Goal: Task Accomplishment & Management: Manage account settings

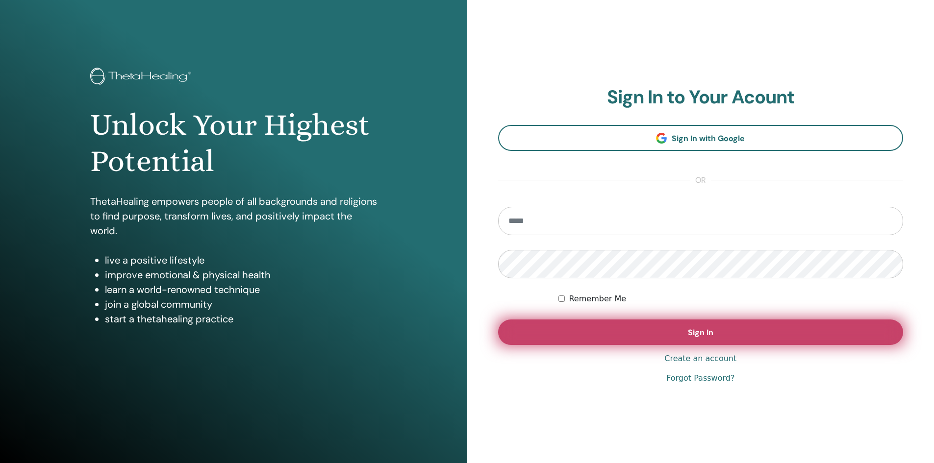
type input "**********"
click at [655, 340] on button "Sign In" at bounding box center [700, 332] width 405 height 25
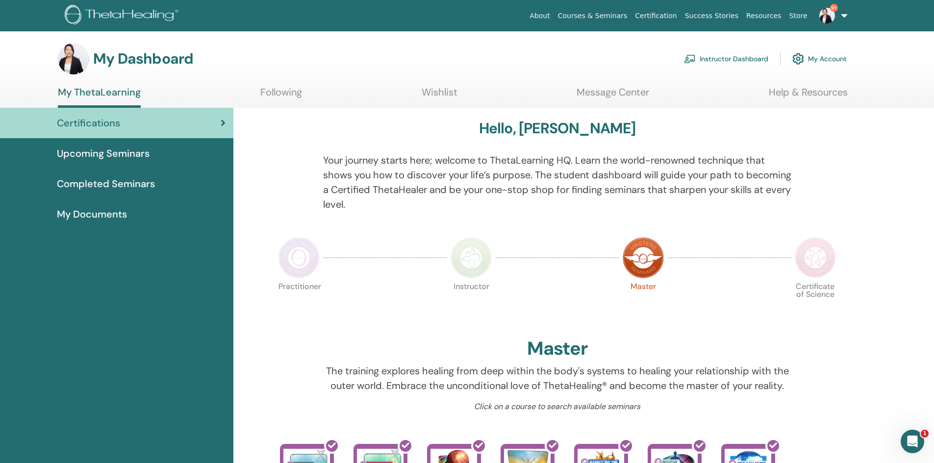
click at [130, 182] on span "Completed Seminars" at bounding box center [106, 183] width 98 height 15
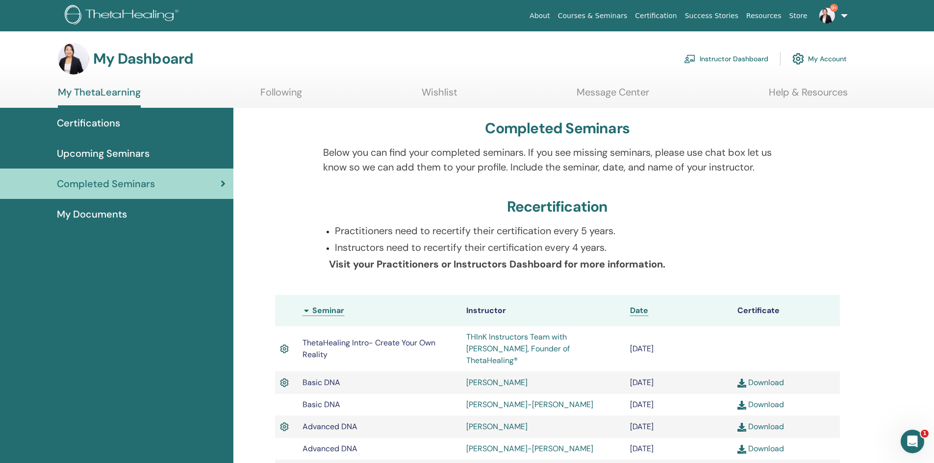
click at [841, 15] on link "9+" at bounding box center [831, 15] width 40 height 31
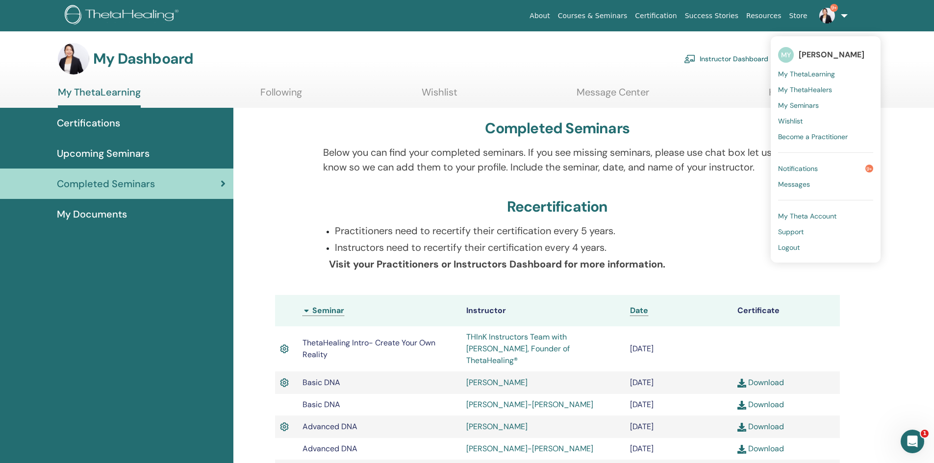
click at [815, 213] on span "My Theta Account" at bounding box center [807, 216] width 58 height 9
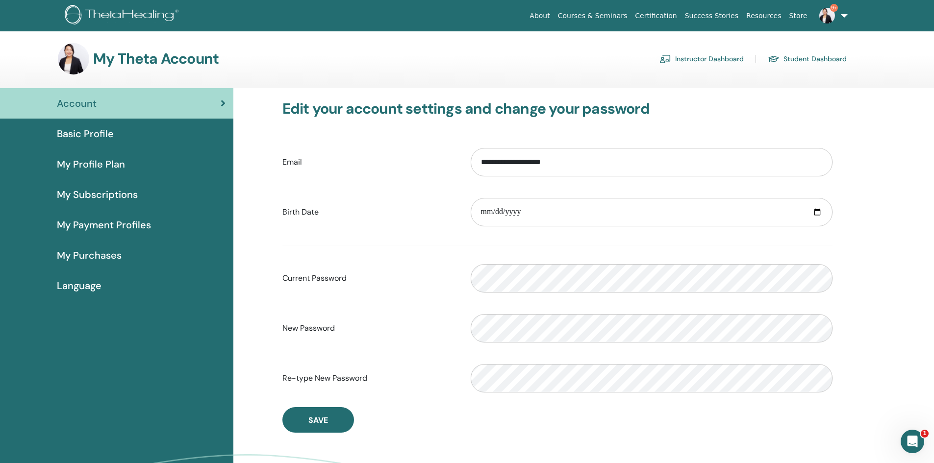
click at [138, 219] on span "My Payment Profiles" at bounding box center [104, 225] width 94 height 15
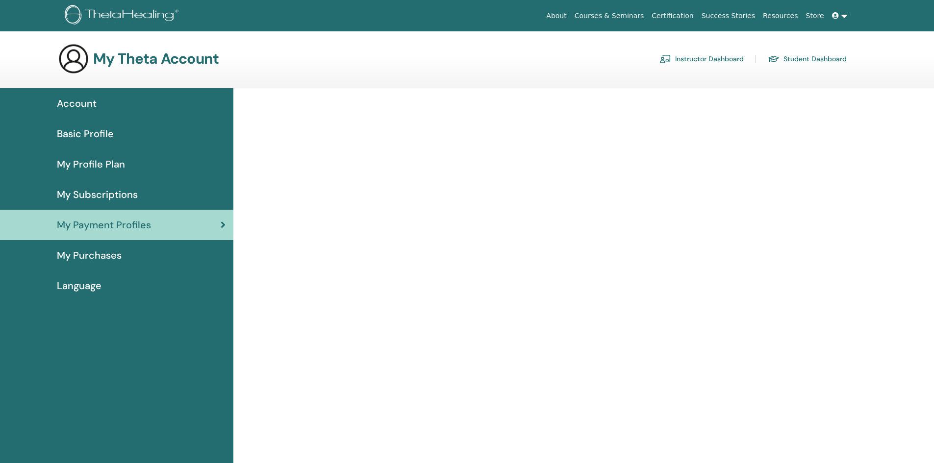
click at [112, 254] on span "My Purchases" at bounding box center [89, 255] width 65 height 15
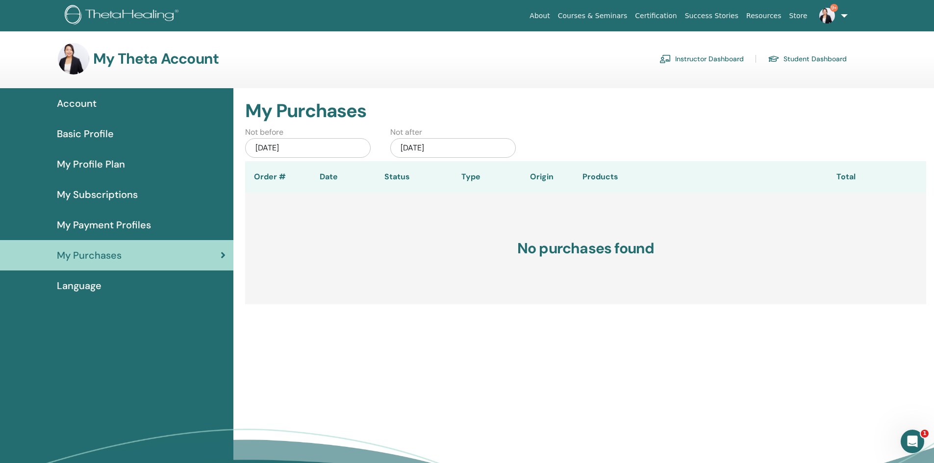
click at [301, 150] on div "Jul/12, 2025" at bounding box center [307, 148] width 125 height 20
drag, startPoint x: 252, startPoint y: 171, endPoint x: 267, endPoint y: 173, distance: 15.0
click at [256, 172] on button "Previous Month" at bounding box center [258, 176] width 16 height 16
click at [259, 173] on span "Previous Month" at bounding box center [259, 175] width 0 height 10
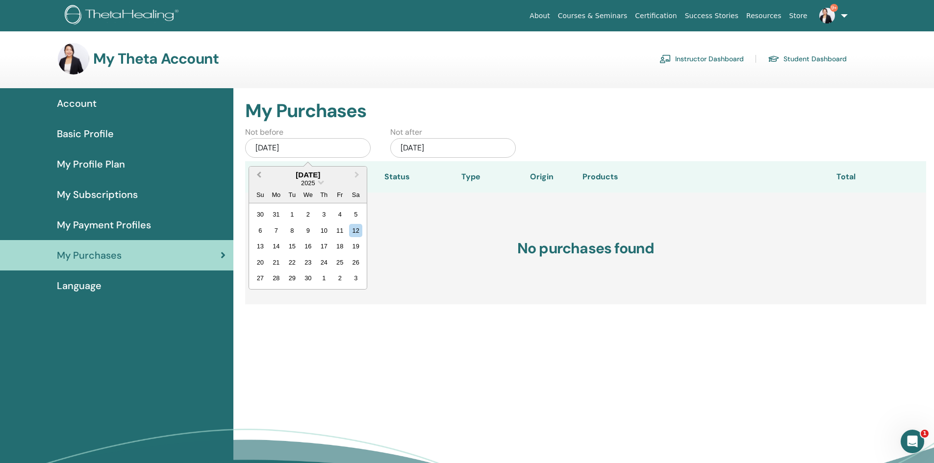
click at [259, 173] on span "Previous Month" at bounding box center [259, 175] width 0 height 10
click at [307, 211] on div "1" at bounding box center [307, 214] width 13 height 13
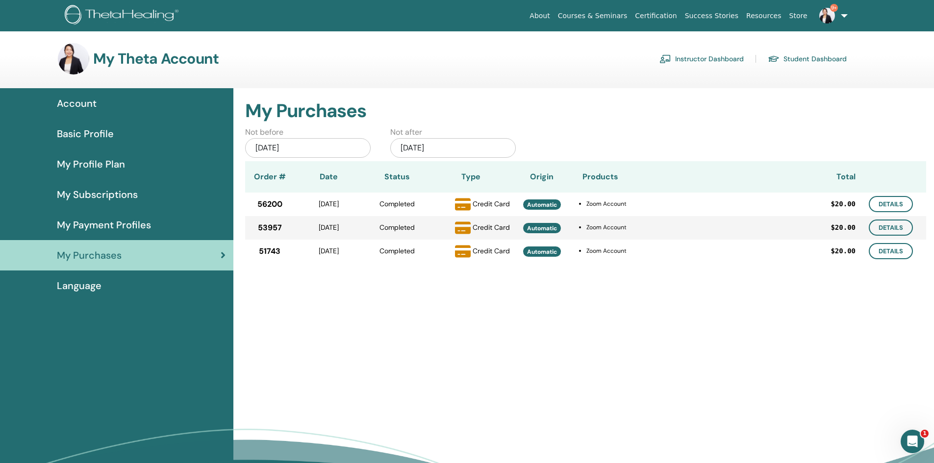
click at [438, 148] on div "Jan/12, 2026" at bounding box center [452, 148] width 125 height 20
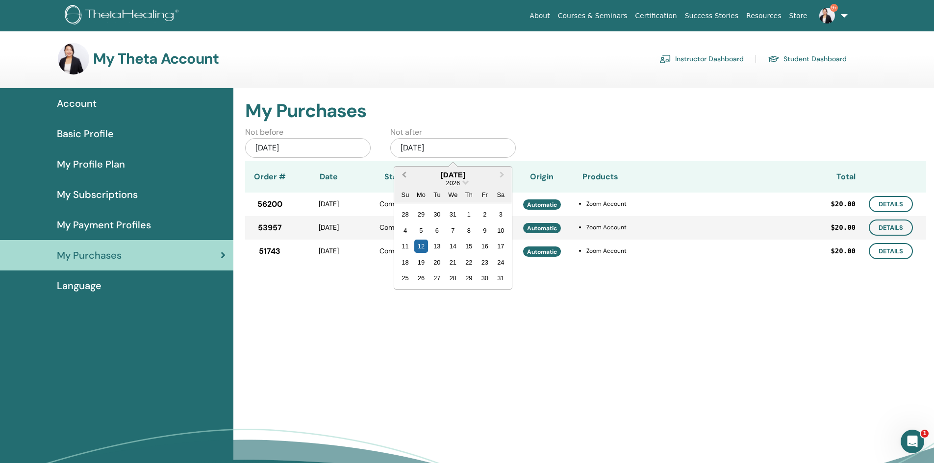
click at [402, 173] on button "Previous Month" at bounding box center [403, 176] width 16 height 16
click at [404, 173] on span "Previous Month" at bounding box center [404, 175] width 0 height 10
click at [404, 172] on span "Previous Month" at bounding box center [404, 175] width 0 height 10
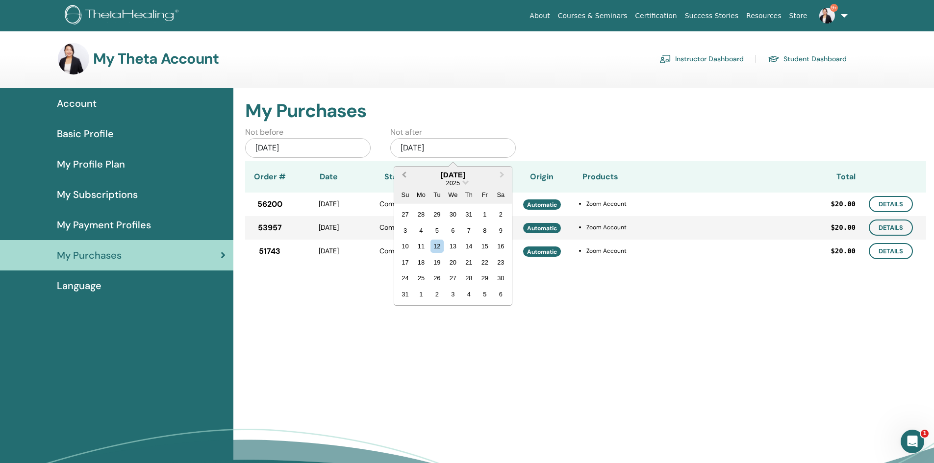
click at [404, 172] on span "Previous Month" at bounding box center [404, 175] width 0 height 10
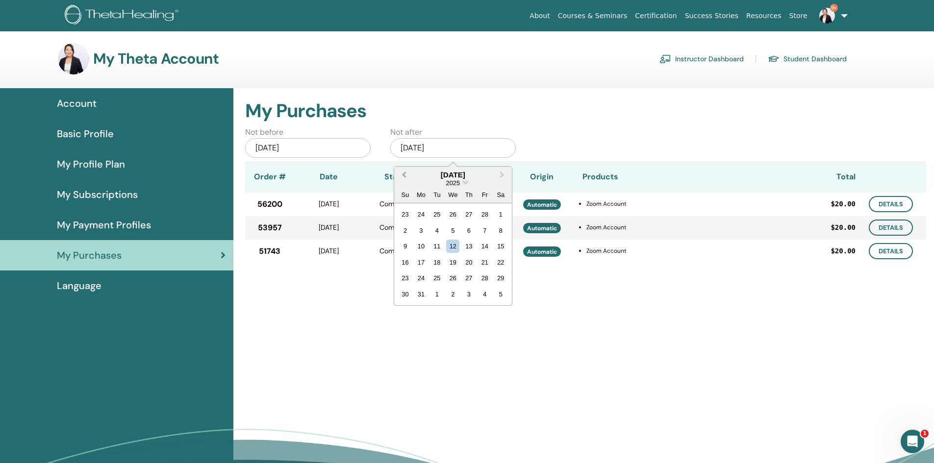
click at [404, 172] on span "Previous Month" at bounding box center [404, 175] width 0 height 10
click at [442, 274] on div "31" at bounding box center [436, 278] width 13 height 13
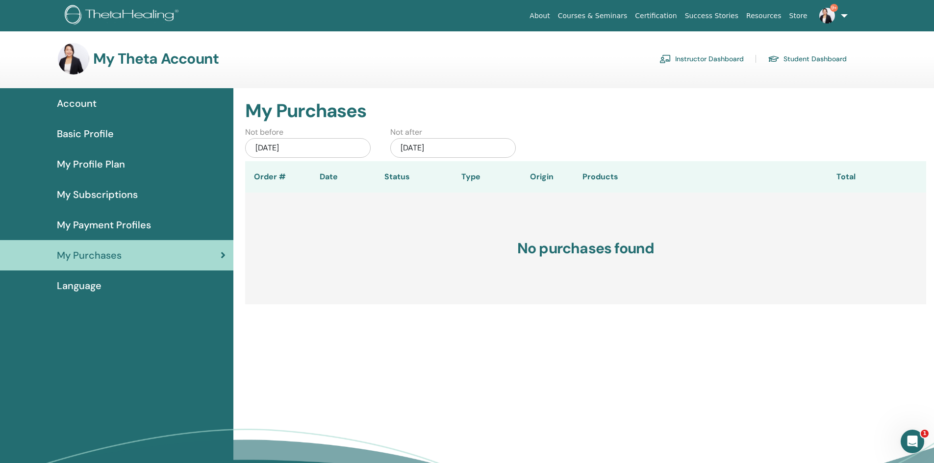
click at [308, 144] on div "Jan/01, 2025" at bounding box center [307, 148] width 125 height 20
click at [254, 175] on button "Previous Month" at bounding box center [258, 176] width 16 height 16
click at [255, 175] on button "Previous Month" at bounding box center [258, 176] width 16 height 16
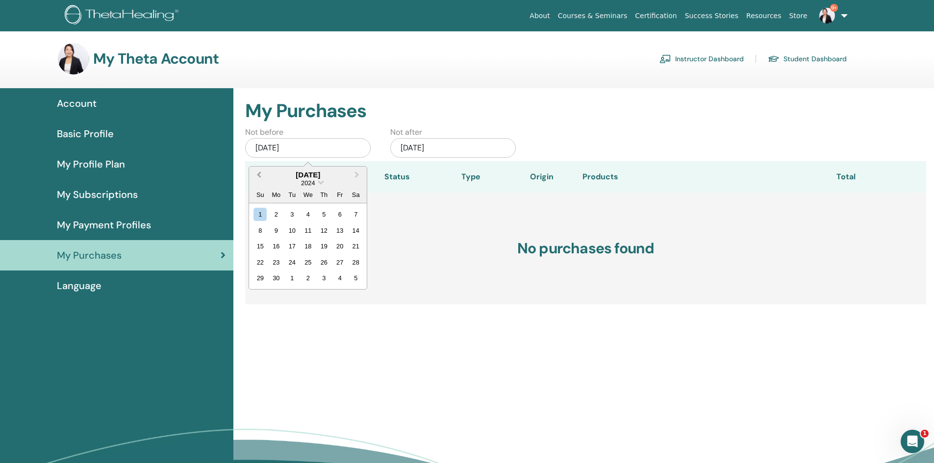
click at [255, 175] on button "Previous Month" at bounding box center [258, 176] width 16 height 16
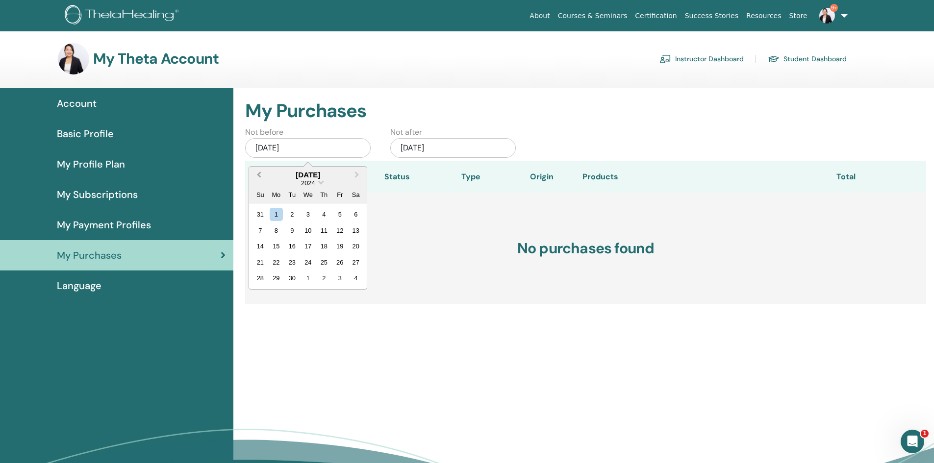
click at [255, 175] on button "Previous Month" at bounding box center [258, 176] width 16 height 16
click at [280, 214] on div "1" at bounding box center [276, 214] width 13 height 13
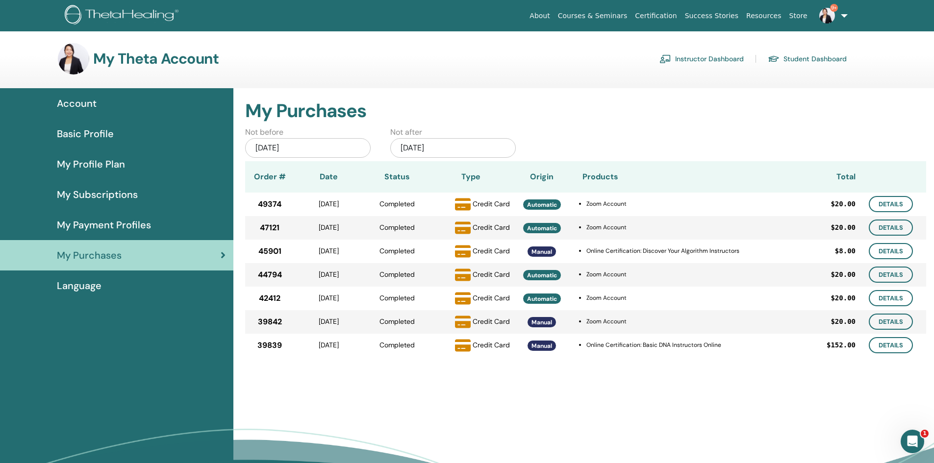
click at [316, 150] on div "Jan/01, 2024" at bounding box center [307, 148] width 125 height 20
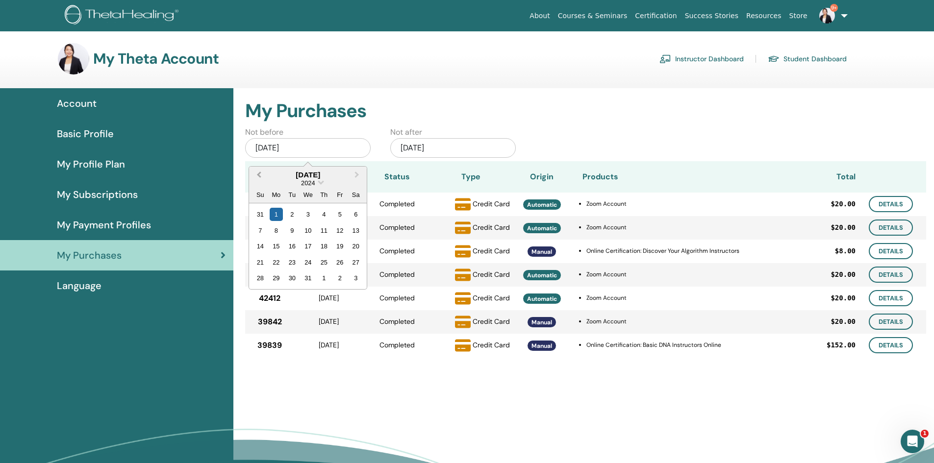
click at [259, 175] on span "Previous Month" at bounding box center [259, 175] width 0 height 10
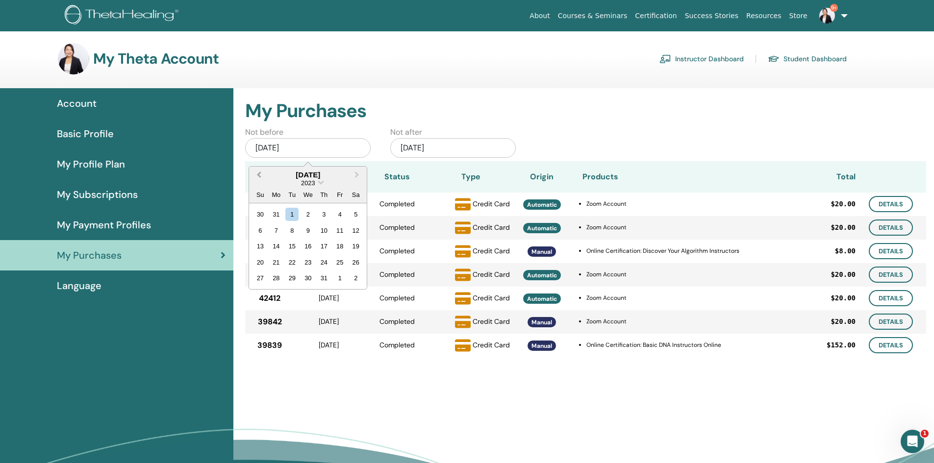
click at [259, 175] on span "Previous Month" at bounding box center [259, 175] width 0 height 10
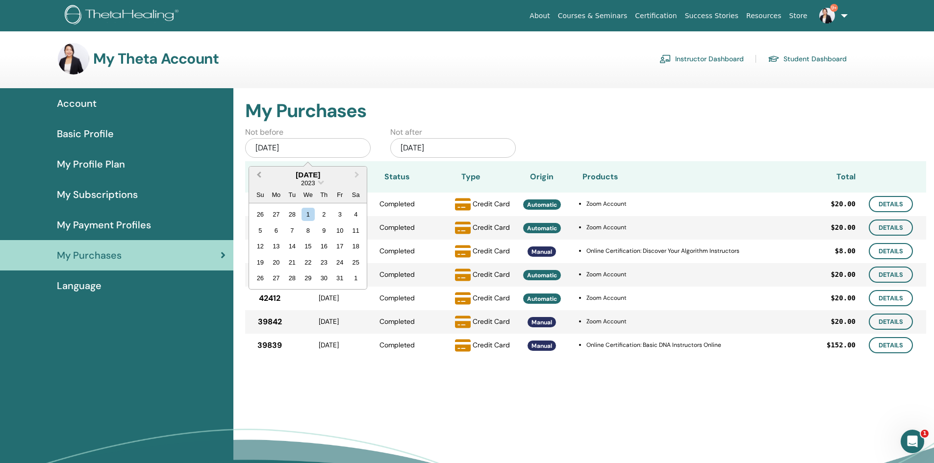
click at [259, 175] on span "Previous Month" at bounding box center [259, 175] width 0 height 10
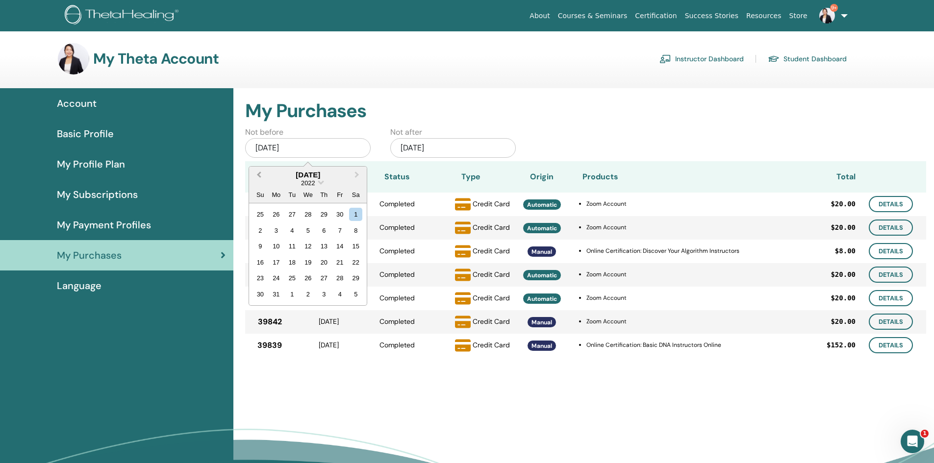
click at [259, 174] on span "Previous Month" at bounding box center [259, 175] width 0 height 10
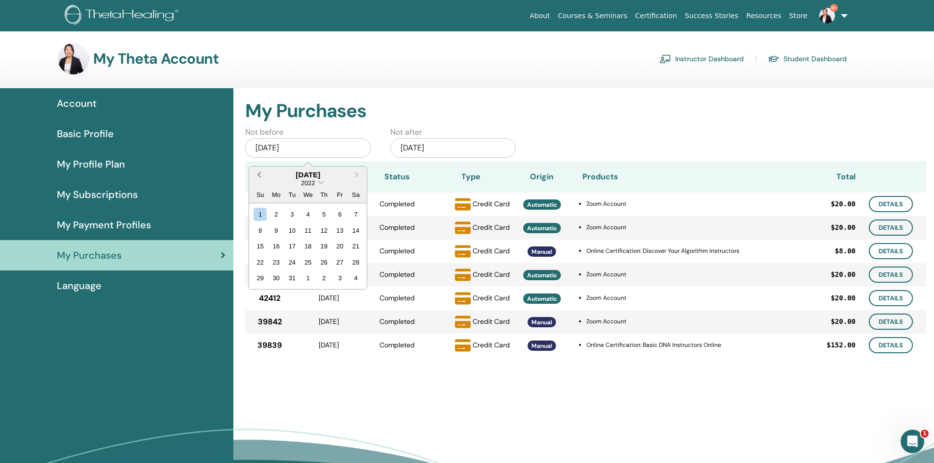
click at [259, 174] on span "Previous Month" at bounding box center [259, 175] width 0 height 10
click at [255, 173] on button "Previous Month" at bounding box center [258, 176] width 16 height 16
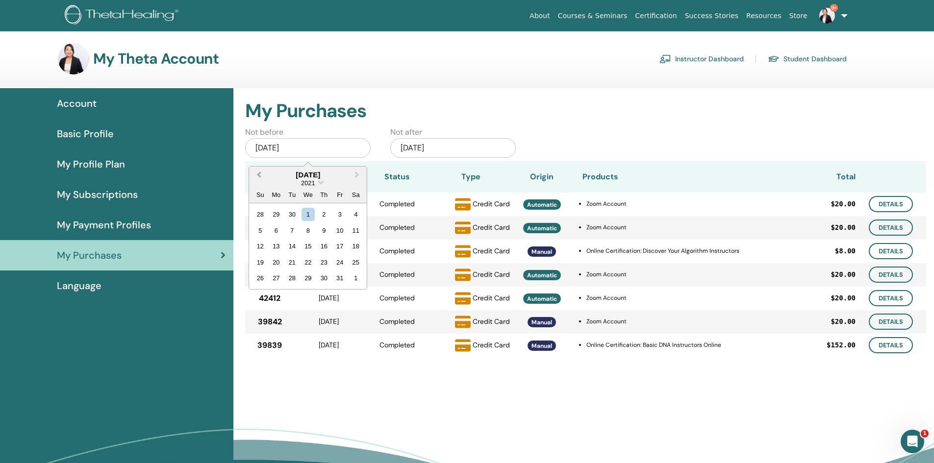
click at [255, 173] on button "Previous Month" at bounding box center [258, 176] width 16 height 16
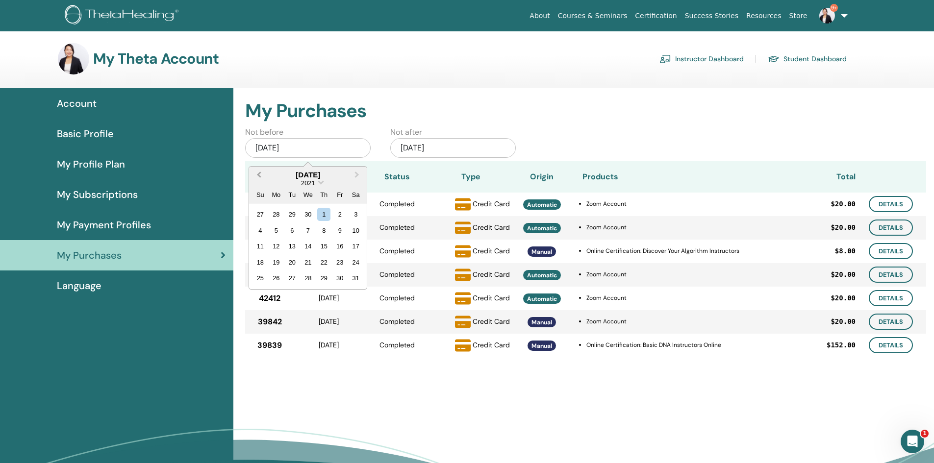
click at [255, 173] on button "Previous Month" at bounding box center [258, 176] width 16 height 16
click at [356, 214] on div "1" at bounding box center [355, 214] width 13 height 13
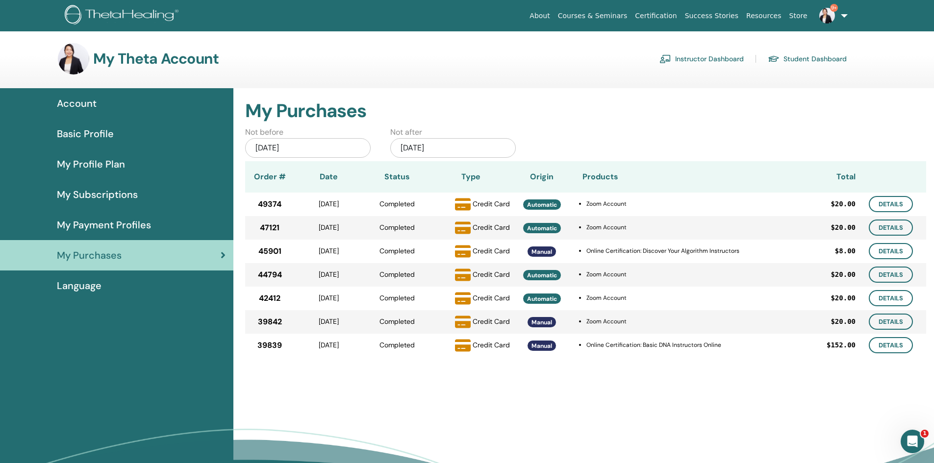
click at [132, 197] on span "My Subscriptions" at bounding box center [97, 194] width 81 height 15
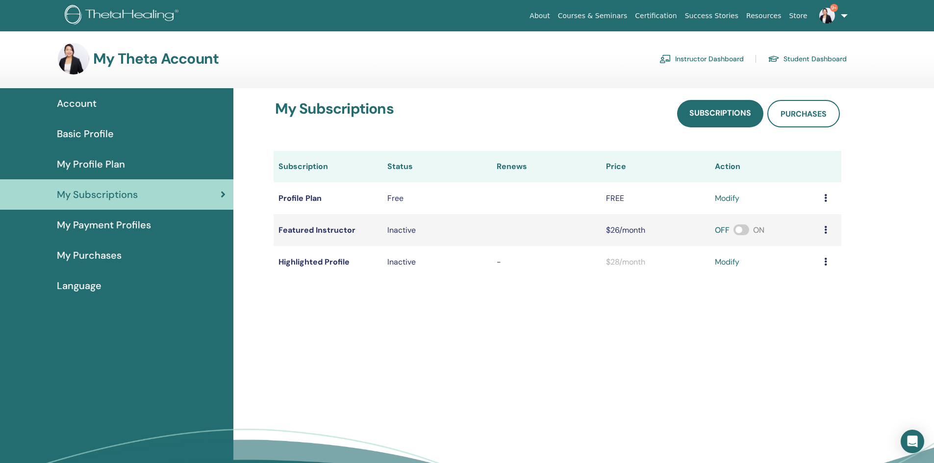
click at [86, 162] on span "My Profile Plan" at bounding box center [91, 164] width 68 height 15
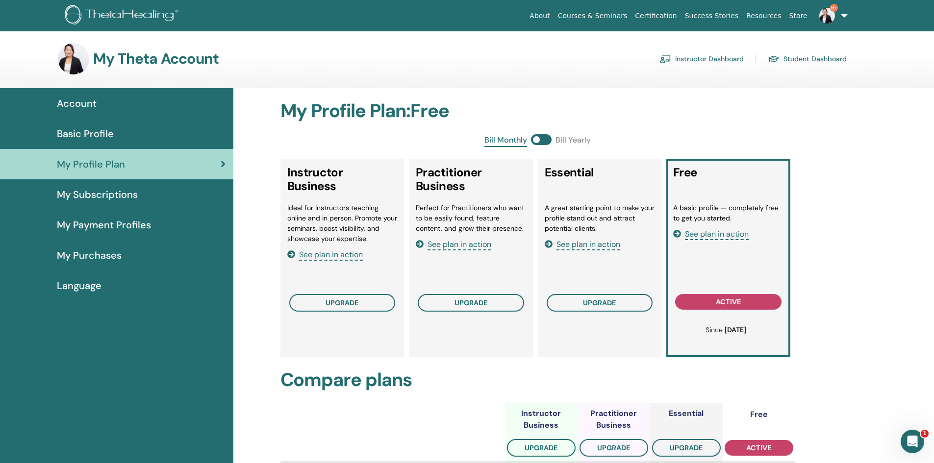
click at [92, 133] on span "Basic Profile" at bounding box center [85, 133] width 57 height 15
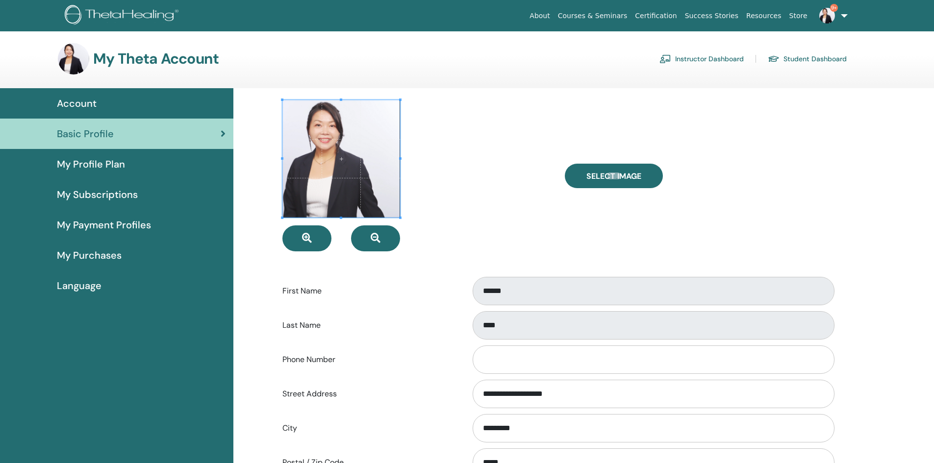
click at [100, 107] on div "Account" at bounding box center [117, 103] width 218 height 15
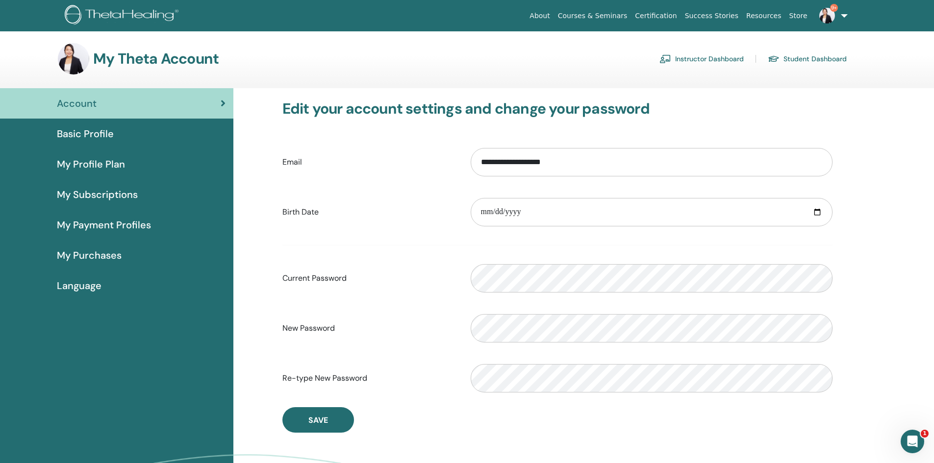
click at [788, 58] on link "Student Dashboard" at bounding box center [806, 59] width 79 height 16
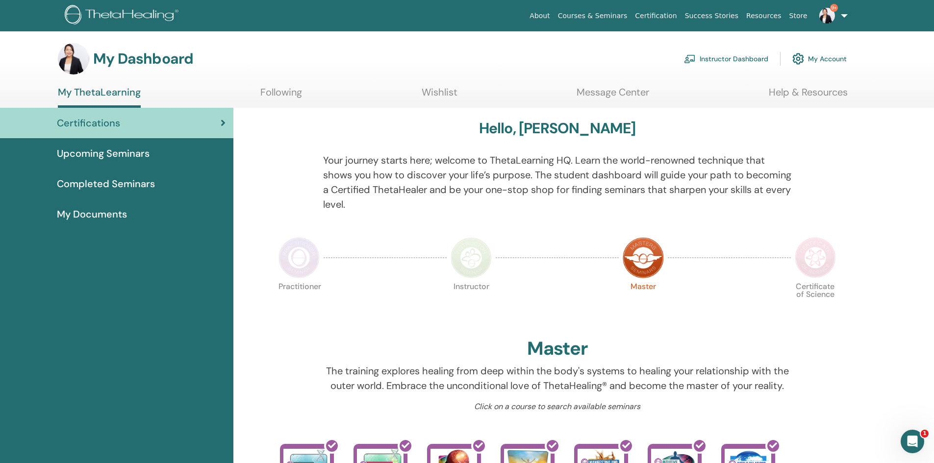
click at [713, 58] on link "Instructor Dashboard" at bounding box center [726, 59] width 84 height 22
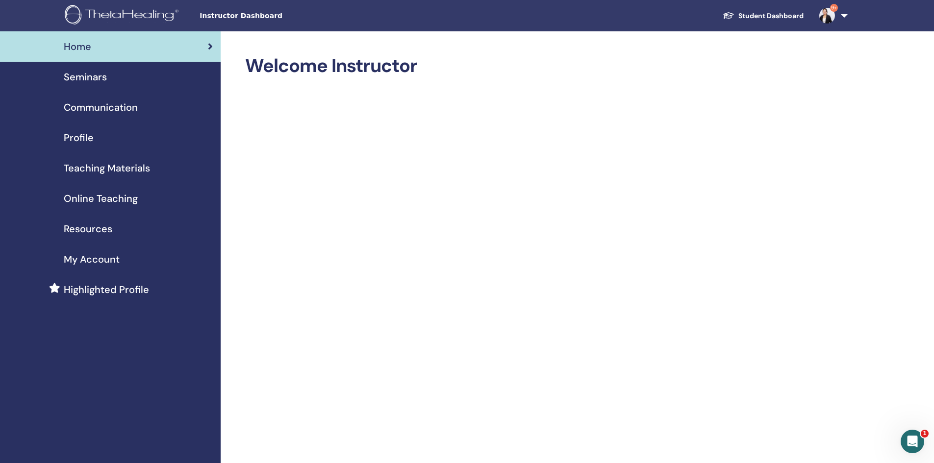
click at [114, 257] on span "My Account" at bounding box center [92, 259] width 56 height 15
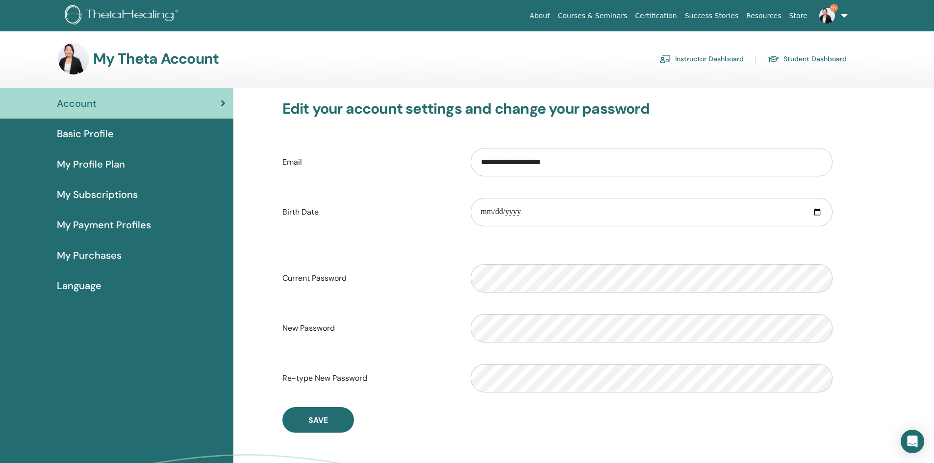
click at [119, 220] on span "My Payment Profiles" at bounding box center [104, 225] width 94 height 15
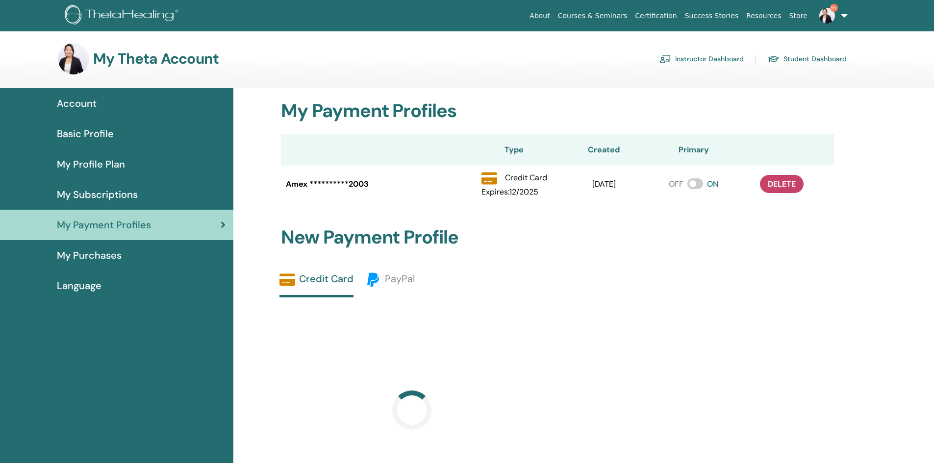
click at [105, 250] on span "My Purchases" at bounding box center [89, 255] width 65 height 15
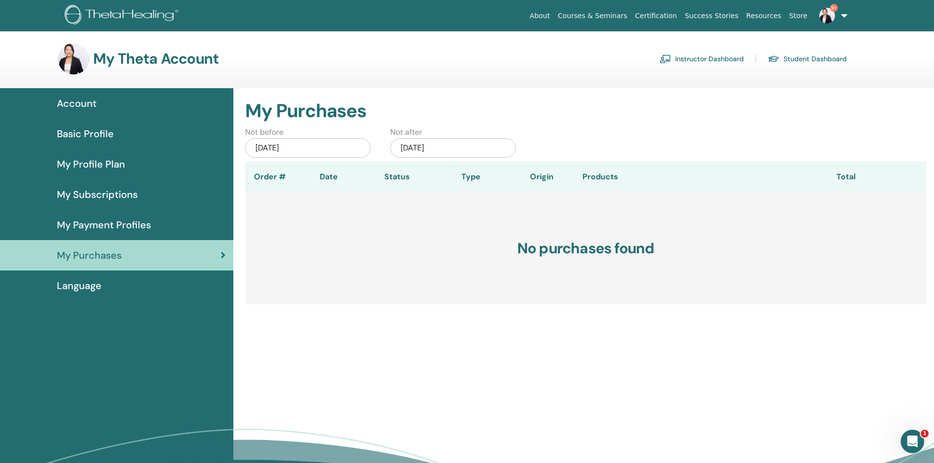
click at [290, 144] on div "Jul/13, 2025" at bounding box center [307, 148] width 125 height 20
click at [257, 172] on button "Previous Month" at bounding box center [258, 176] width 16 height 16
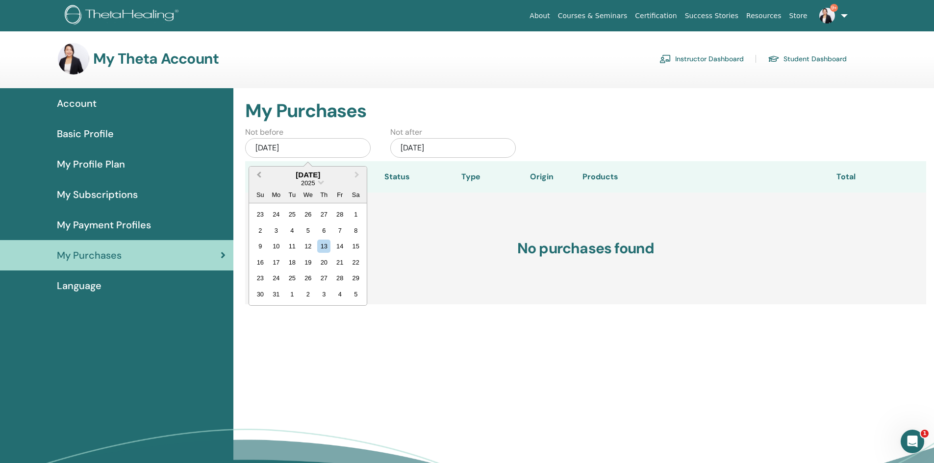
click at [257, 172] on button "Previous Month" at bounding box center [258, 176] width 16 height 16
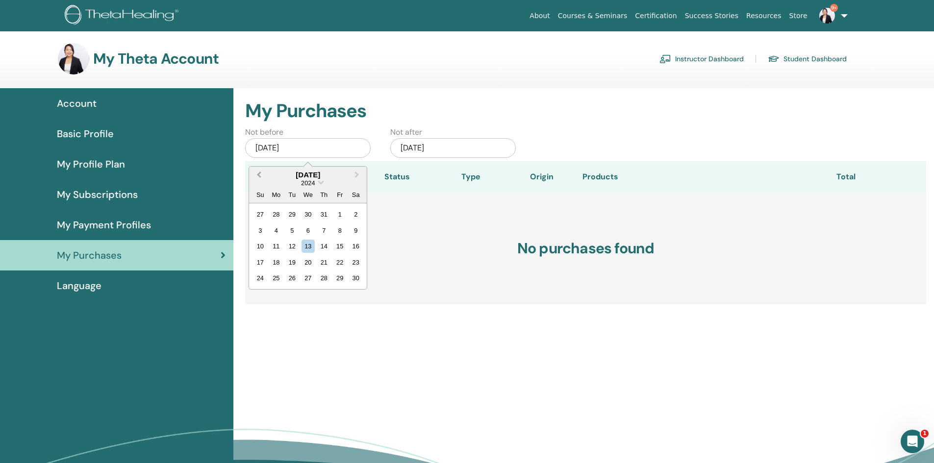
click at [257, 172] on button "Previous Month" at bounding box center [258, 176] width 16 height 16
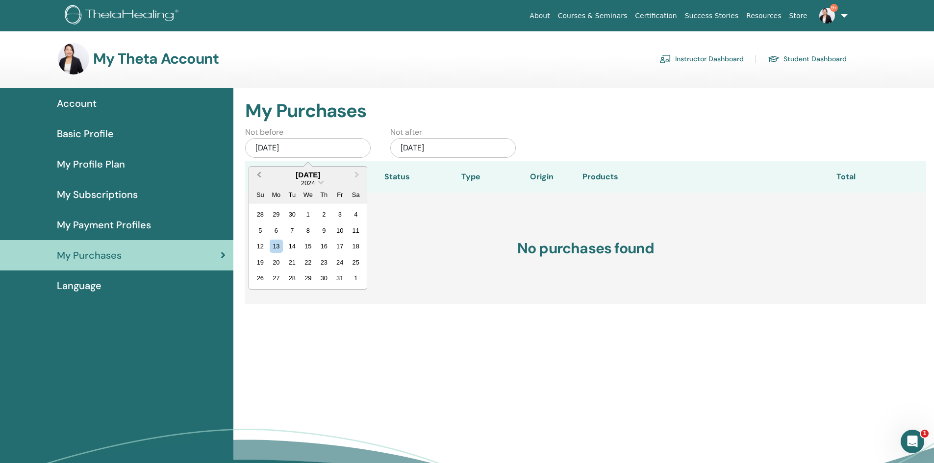
click at [257, 172] on button "Previous Month" at bounding box center [258, 176] width 16 height 16
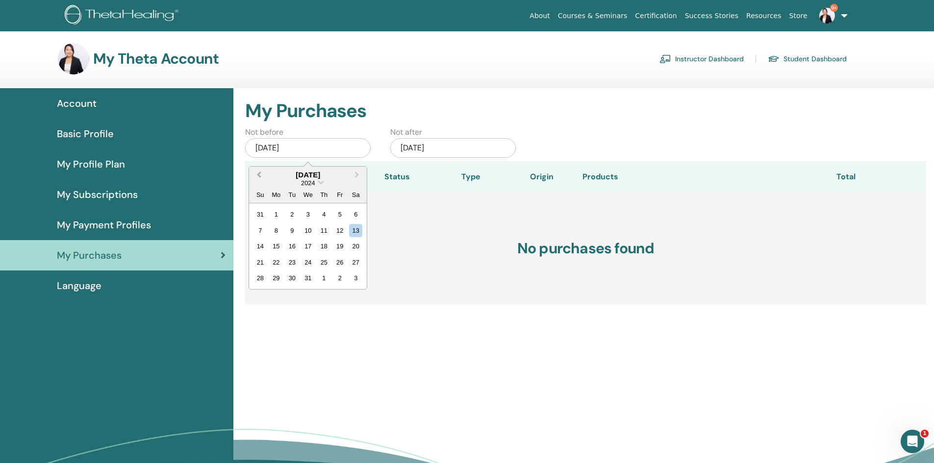
click at [257, 172] on button "Previous Month" at bounding box center [258, 176] width 16 height 16
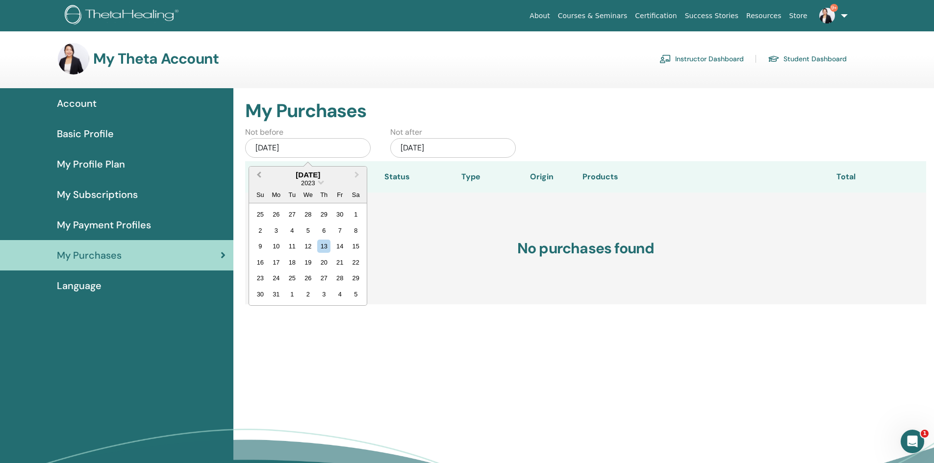
click at [257, 172] on button "Previous Month" at bounding box center [258, 176] width 16 height 16
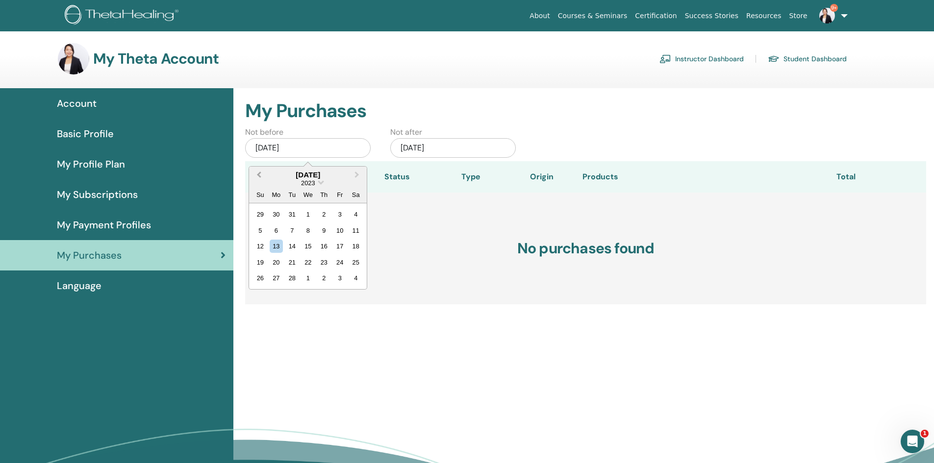
click at [257, 172] on button "Previous Month" at bounding box center [258, 176] width 16 height 16
click at [291, 212] on div "1" at bounding box center [291, 214] width 13 height 13
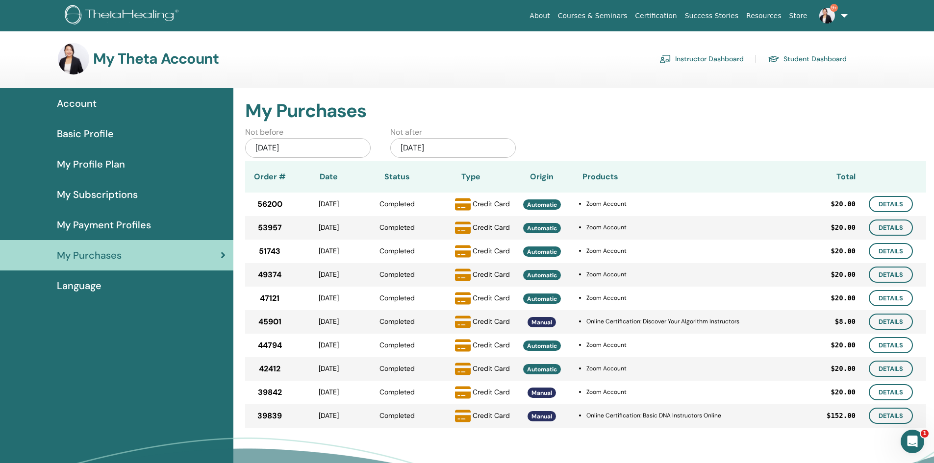
click at [121, 221] on span "My Payment Profiles" at bounding box center [104, 225] width 94 height 15
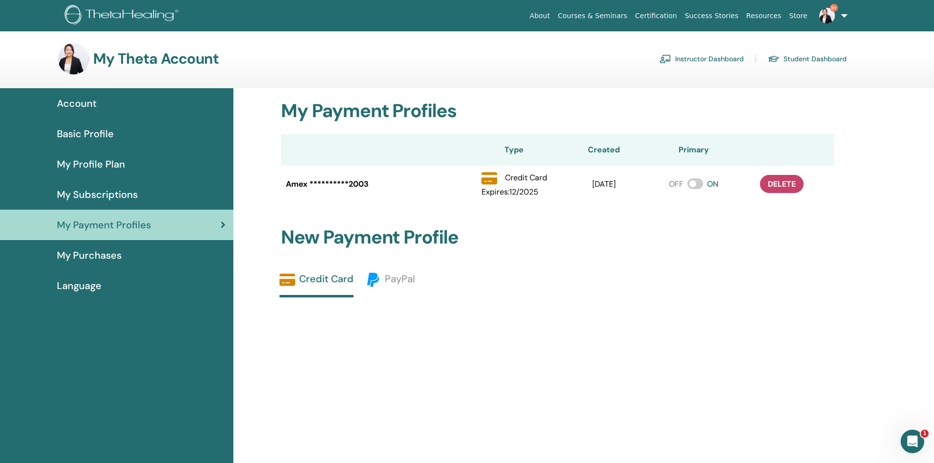
click at [694, 186] on span at bounding box center [695, 183] width 16 height 11
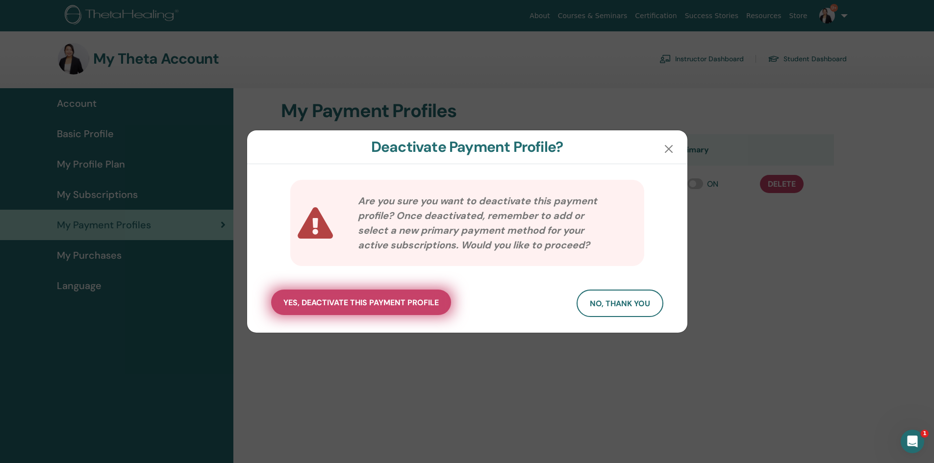
click at [386, 306] on span "yes, deactivate this payment profile" at bounding box center [360, 302] width 155 height 10
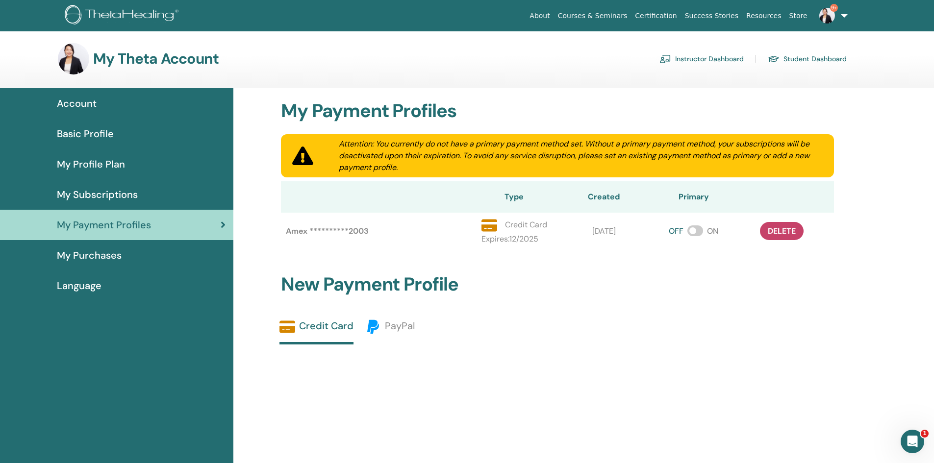
click at [125, 193] on span "My Subscriptions" at bounding box center [97, 194] width 81 height 15
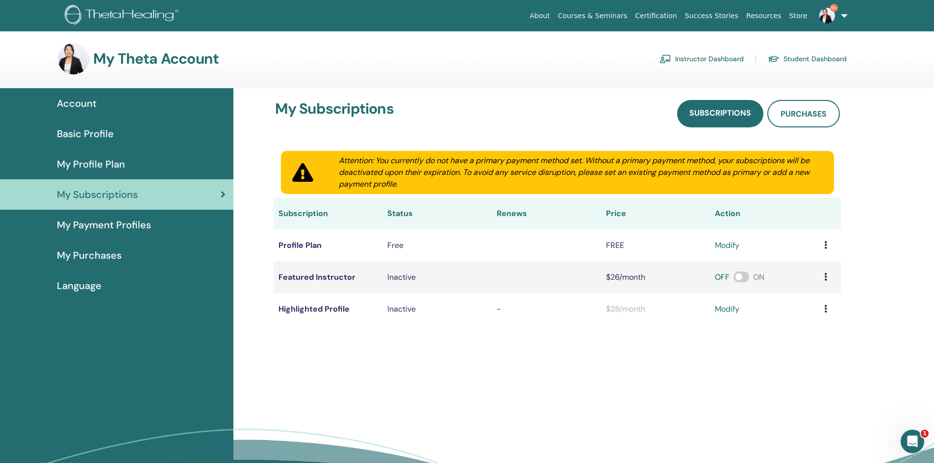
click at [118, 147] on link "Basic Profile" at bounding box center [116, 134] width 233 height 30
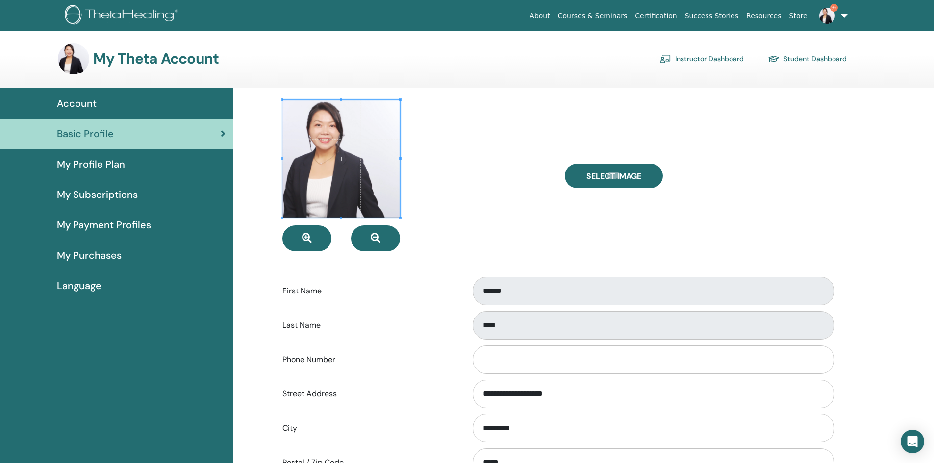
click at [114, 163] on span "My Profile Plan" at bounding box center [91, 164] width 68 height 15
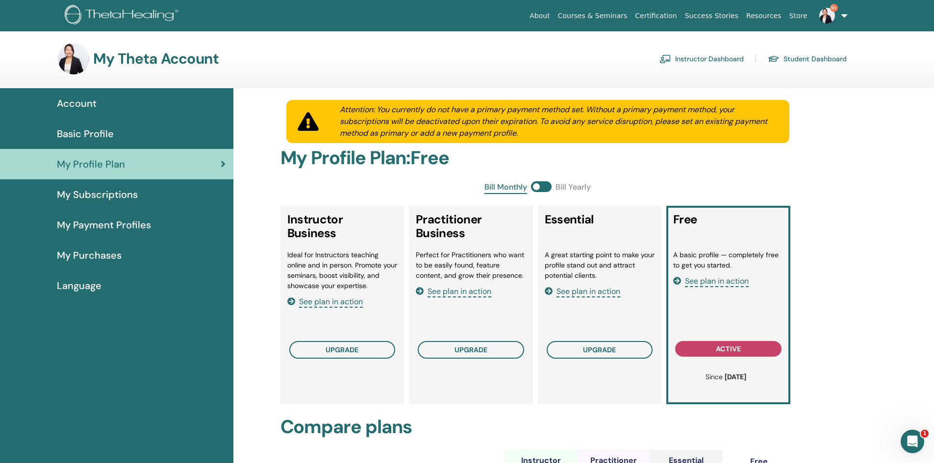
click at [692, 60] on link "Instructor Dashboard" at bounding box center [701, 59] width 84 height 16
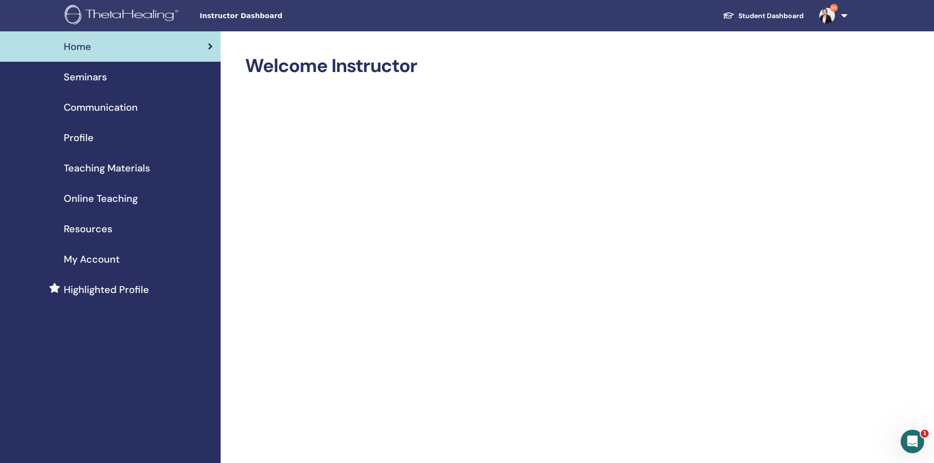
click at [104, 80] on span "Seminars" at bounding box center [85, 77] width 43 height 15
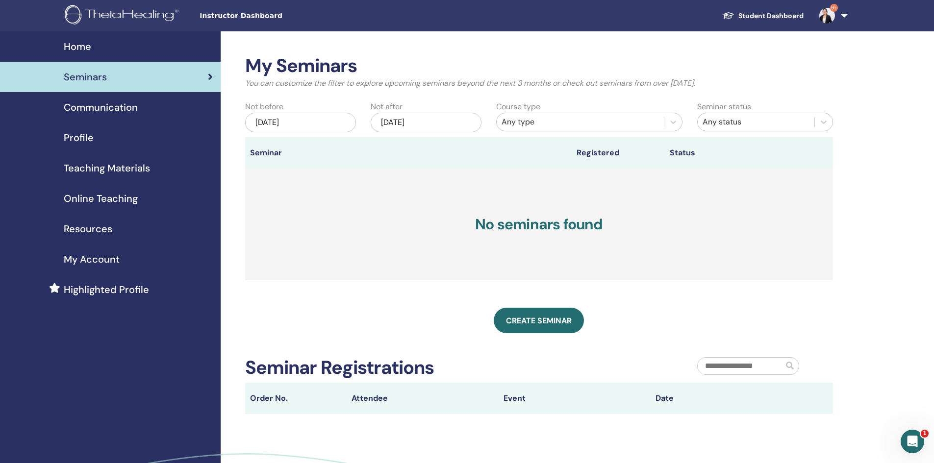
click at [112, 194] on span "Online Teaching" at bounding box center [101, 198] width 74 height 15
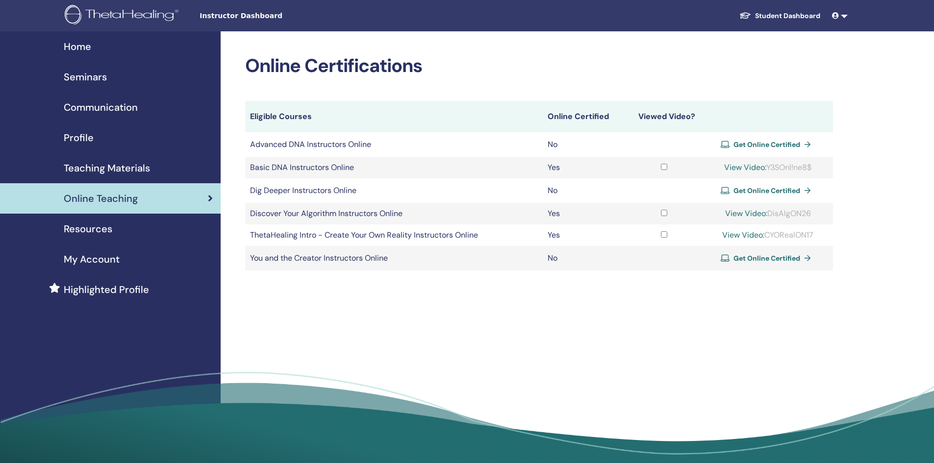
click at [107, 257] on span "My Account" at bounding box center [92, 259] width 56 height 15
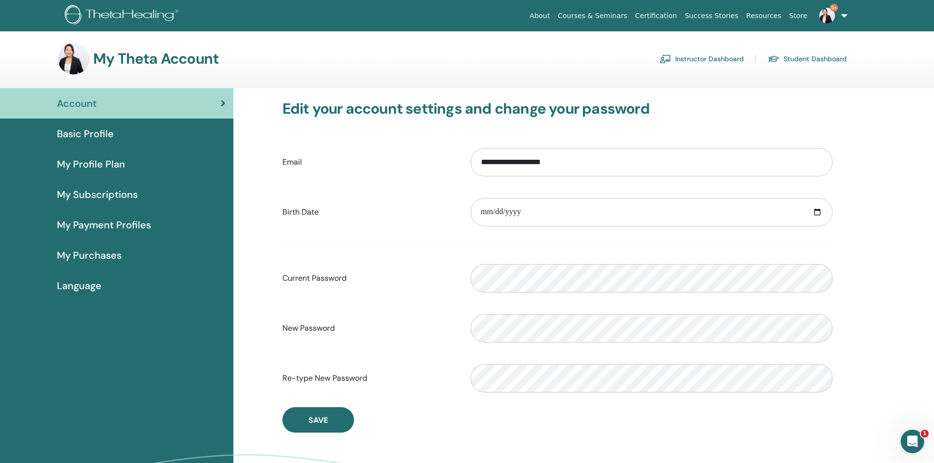
click at [106, 136] on span "Basic Profile" at bounding box center [85, 133] width 57 height 15
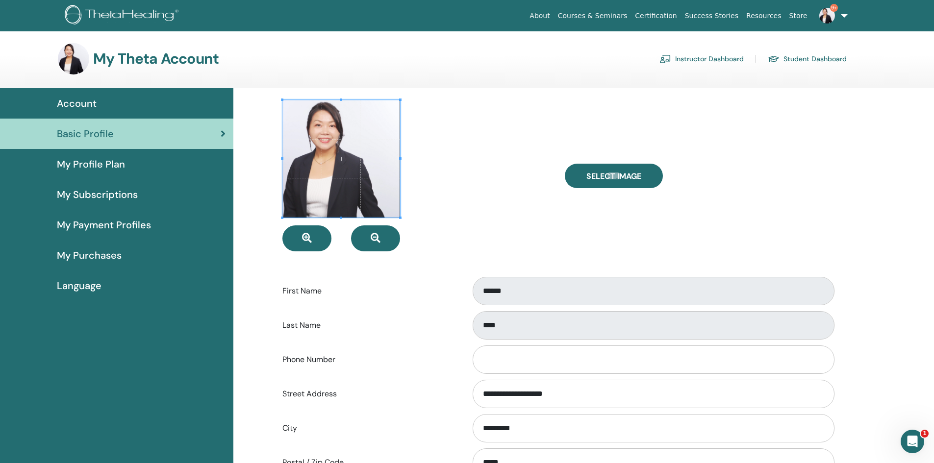
click at [108, 103] on div "Account" at bounding box center [117, 103] width 218 height 15
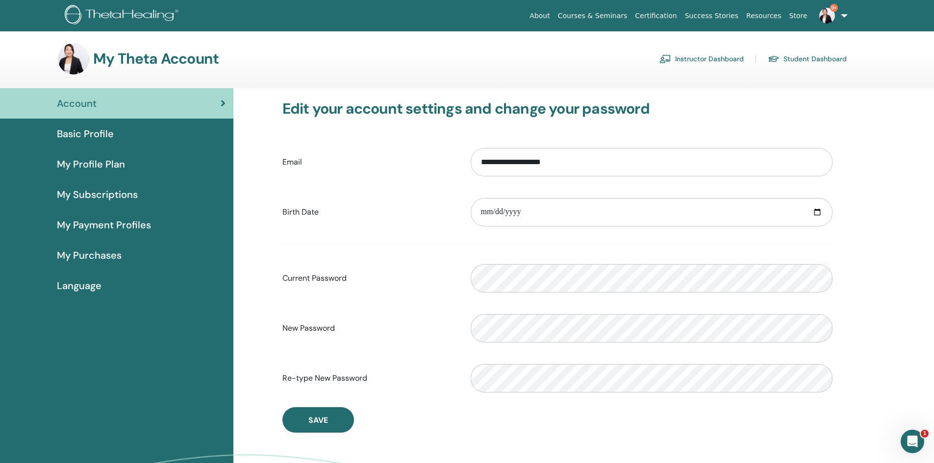
click at [767, 13] on link "Resources" at bounding box center [763, 16] width 43 height 18
